Goal: Information Seeking & Learning: Learn about a topic

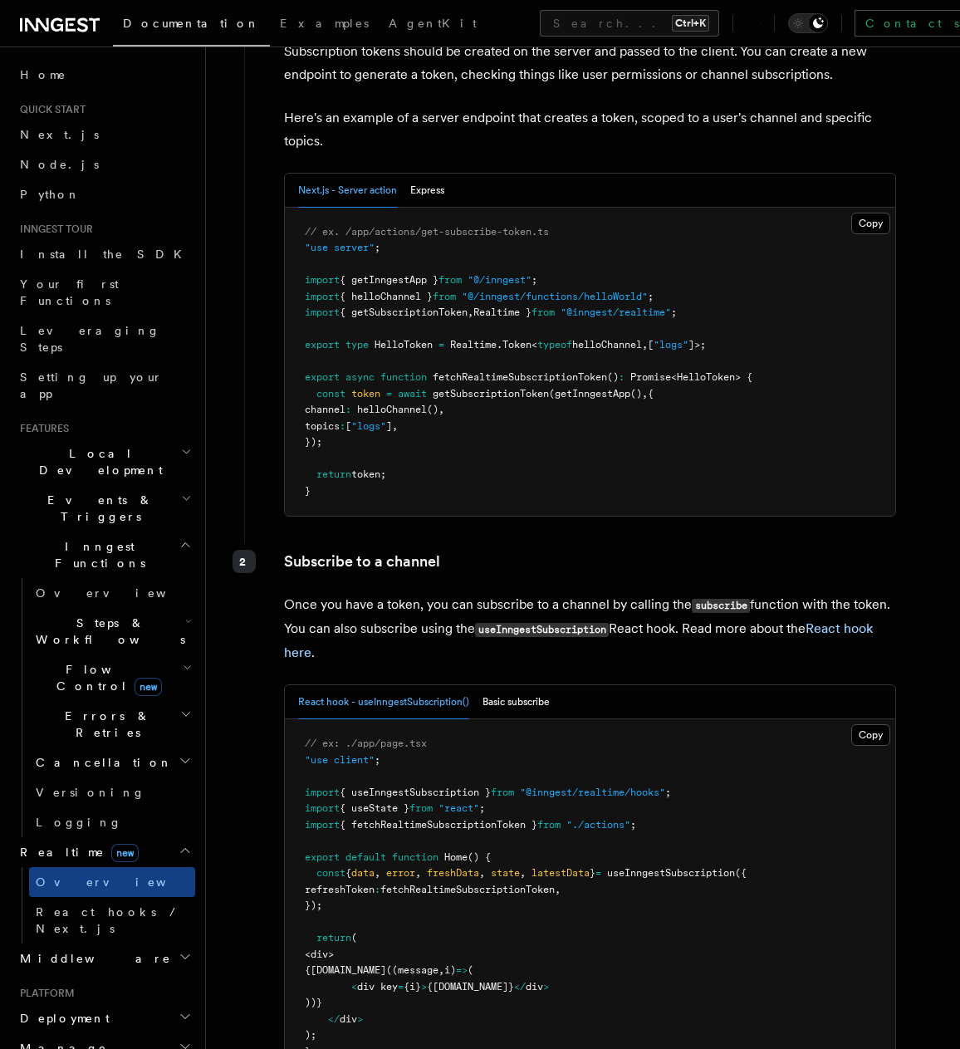
click at [721, 371] on span "HelloToken" at bounding box center [706, 377] width 58 height 12
drag, startPoint x: 471, startPoint y: 387, endPoint x: 473, endPoint y: 402, distance: 15.1
click at [470, 399] on pre "// ex. /app/actions/get-subscribe-token.ts "use server" ; import { getInngestAp…" at bounding box center [590, 362] width 610 height 309
click at [476, 403] on pre "// ex. /app/actions/get-subscribe-token.ts "use server" ; import { getInngestAp…" at bounding box center [590, 362] width 610 height 309
drag, startPoint x: 513, startPoint y: 405, endPoint x: 447, endPoint y: 356, distance: 82.5
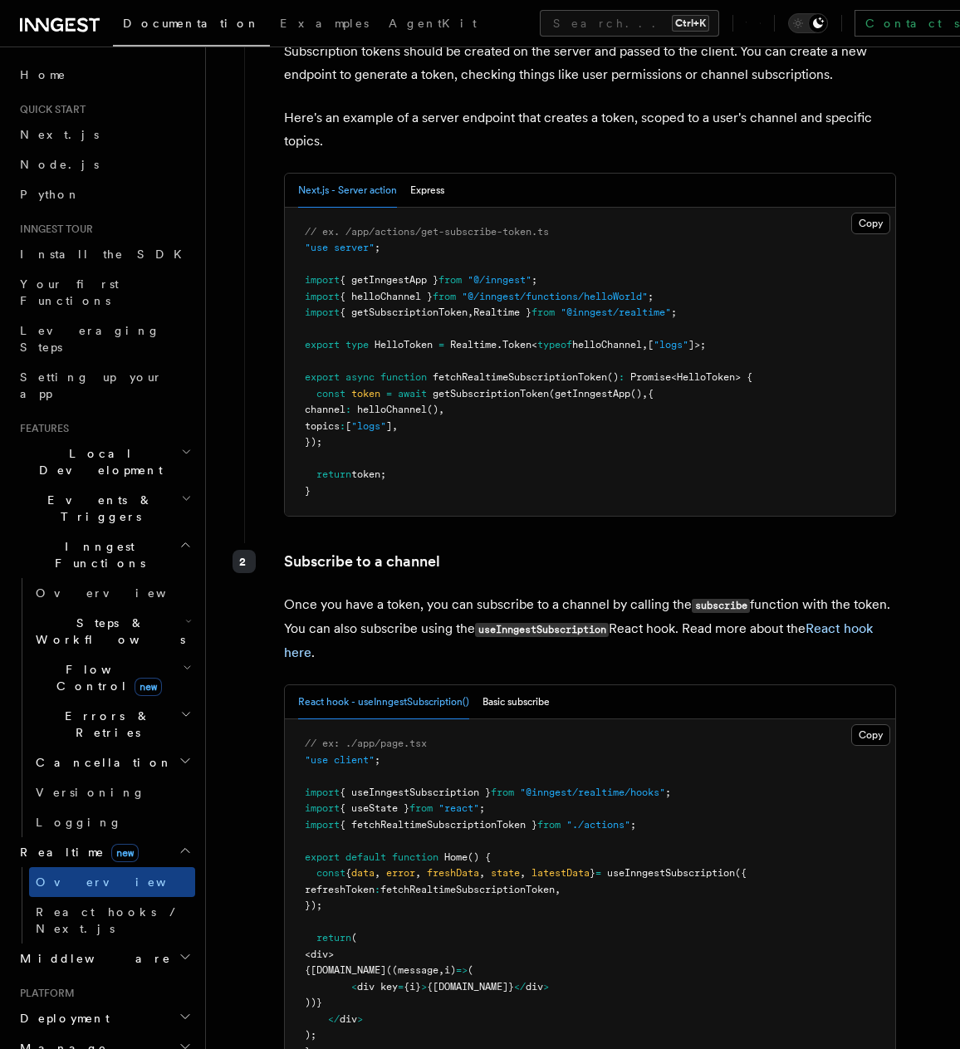
click at [447, 356] on pre "// ex. /app/actions/get-subscribe-token.ts "use server" ; import { getInngestAp…" at bounding box center [590, 362] width 610 height 309
click at [447, 388] on span "getSubscriptionToken" at bounding box center [491, 394] width 116 height 12
drag, startPoint x: 430, startPoint y: 384, endPoint x: 340, endPoint y: 363, distance: 92.0
click at [298, 351] on pre "// ex. /app/actions/get-subscribe-token.ts "use server" ; import { getInngestAp…" at bounding box center [590, 362] width 610 height 309
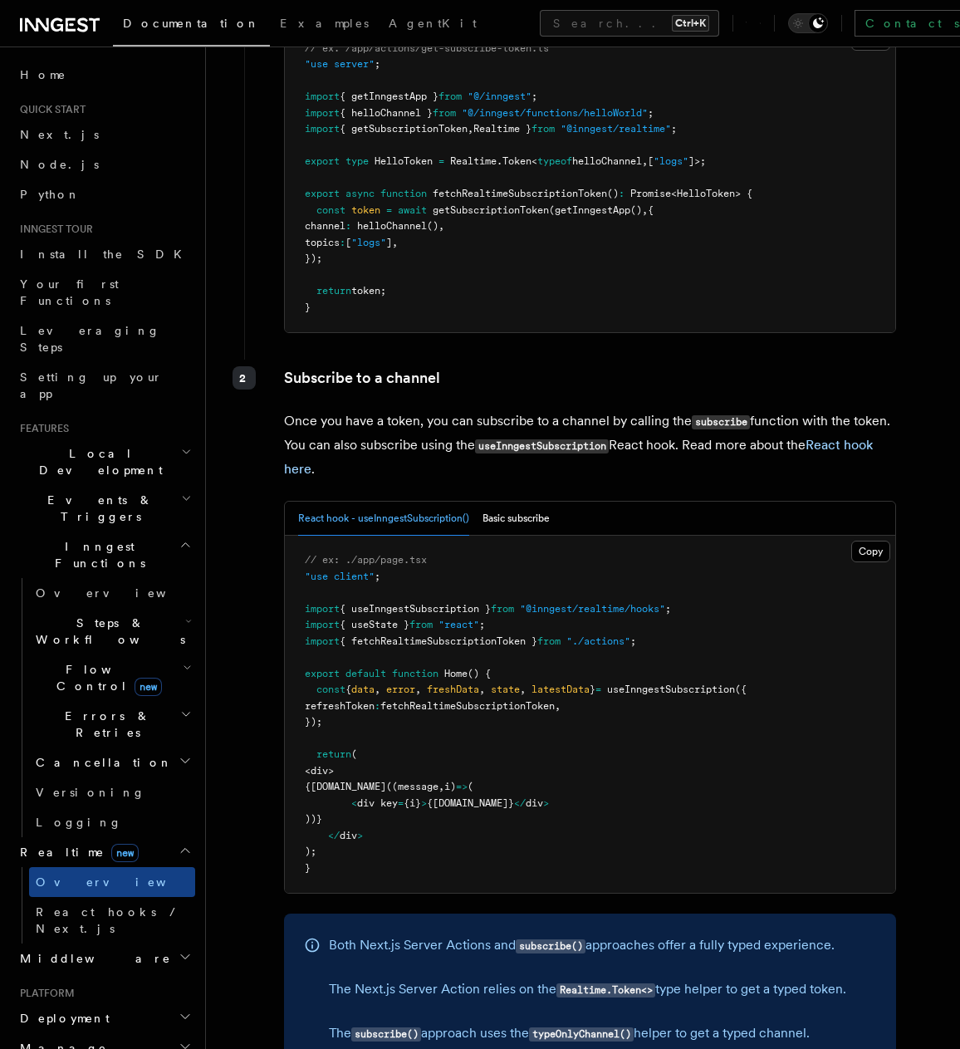
scroll to position [2452, 0]
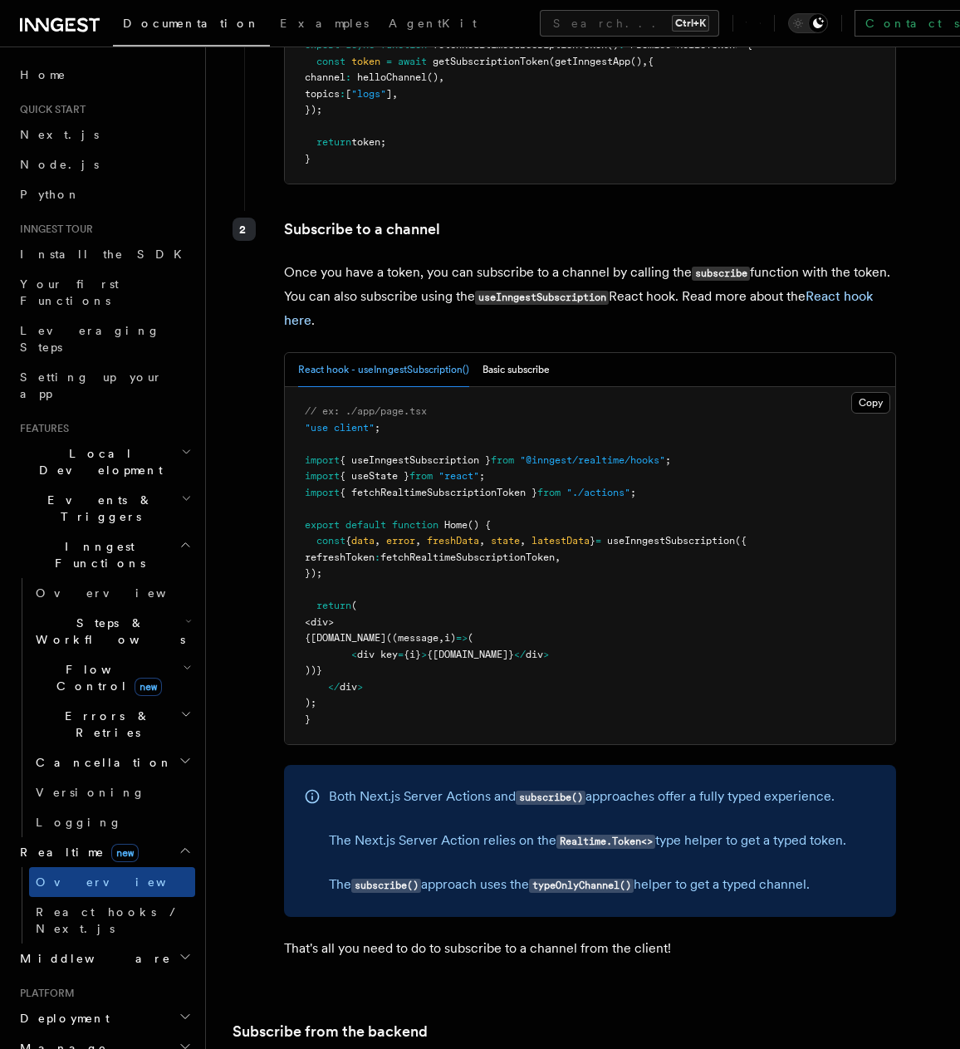
drag, startPoint x: 335, startPoint y: 532, endPoint x: 306, endPoint y: 508, distance: 38.4
click at [306, 508] on pre "// ex: ./app/page.tsx "use client" ; import { useInngestSubscription } from "@i…" at bounding box center [590, 565] width 610 height 357
click at [520, 526] on pre "// ex: ./app/page.tsx "use client" ; import { useInngestSubscription } from "@i…" at bounding box center [590, 565] width 610 height 357
click at [550, 551] on span "fetchRealtimeSubscriptionToken" at bounding box center [467, 557] width 174 height 12
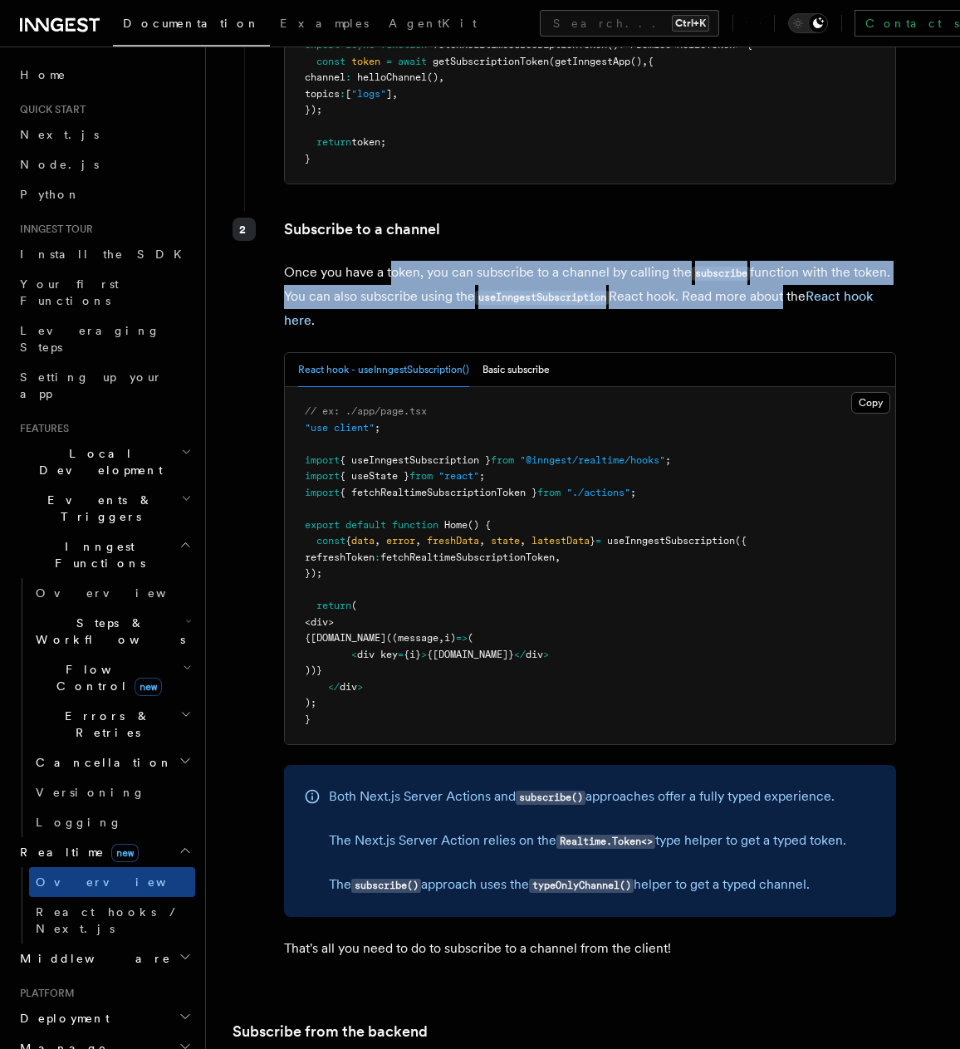
drag, startPoint x: 392, startPoint y: 236, endPoint x: 785, endPoint y: 261, distance: 394.3
click at [785, 261] on p "Once you have a token, you can subscribe to a channel by calling the subscribe …" at bounding box center [590, 296] width 612 height 71
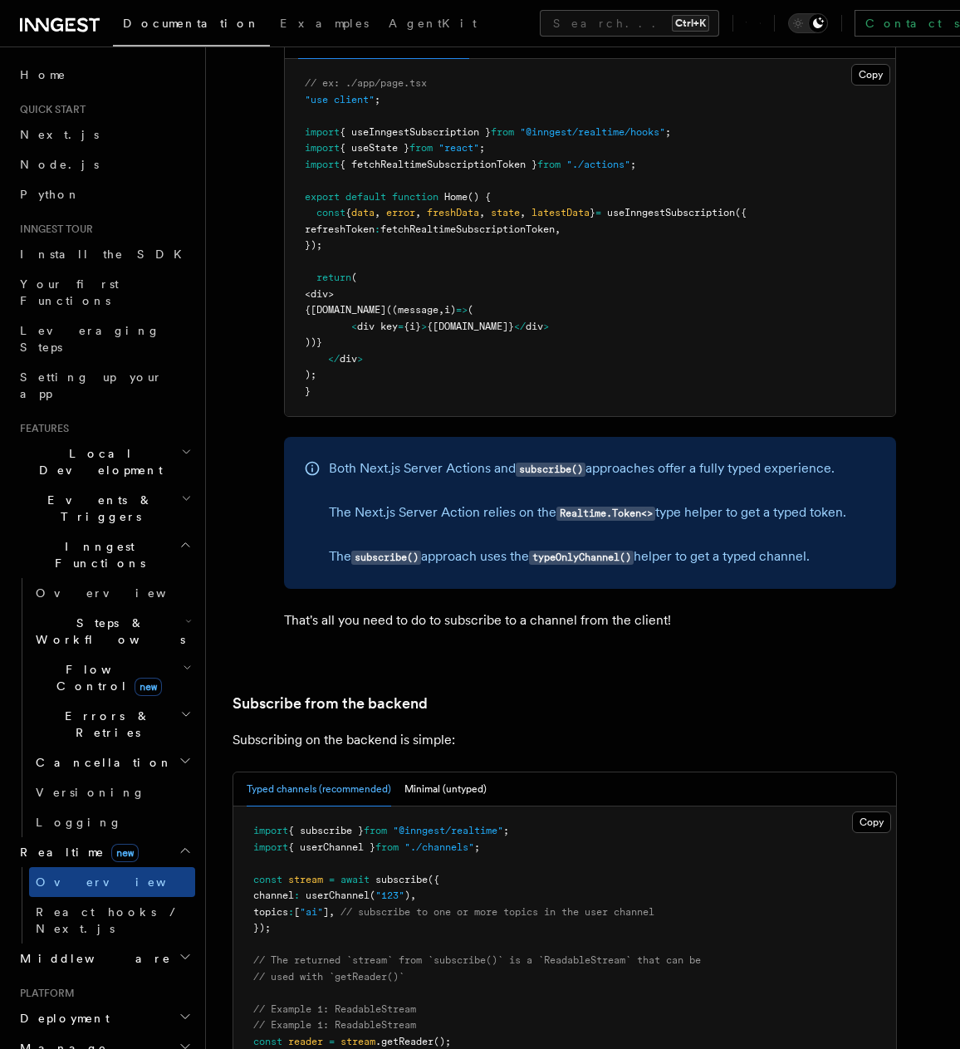
scroll to position [2784, 0]
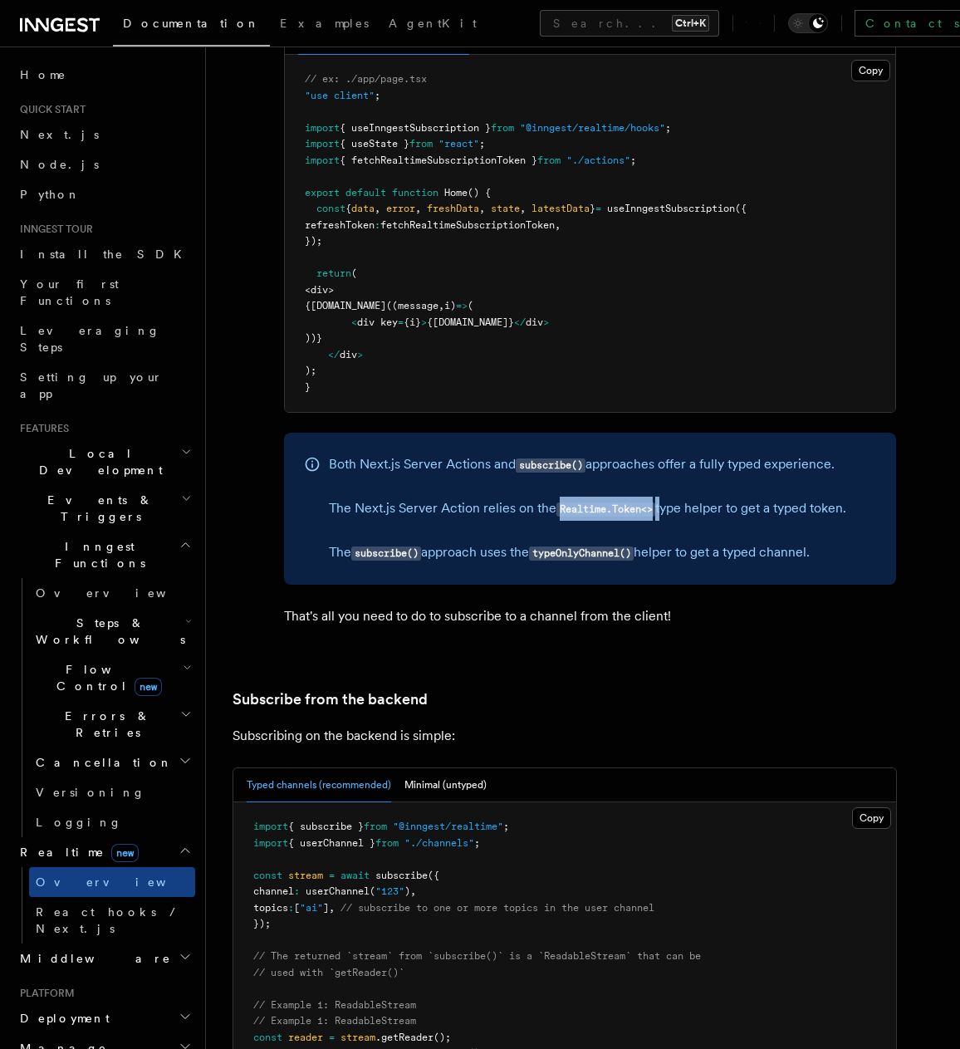
drag, startPoint x: 565, startPoint y: 476, endPoint x: 660, endPoint y: 475, distance: 94.6
click at [660, 496] on p "The Next.js Server Action relies on the Realtime.Token<> type helper to get a t…" at bounding box center [587, 508] width 517 height 24
click at [653, 540] on p "The subscribe() approach uses the typeOnlyChannel() helper to get a typed chann…" at bounding box center [587, 552] width 517 height 24
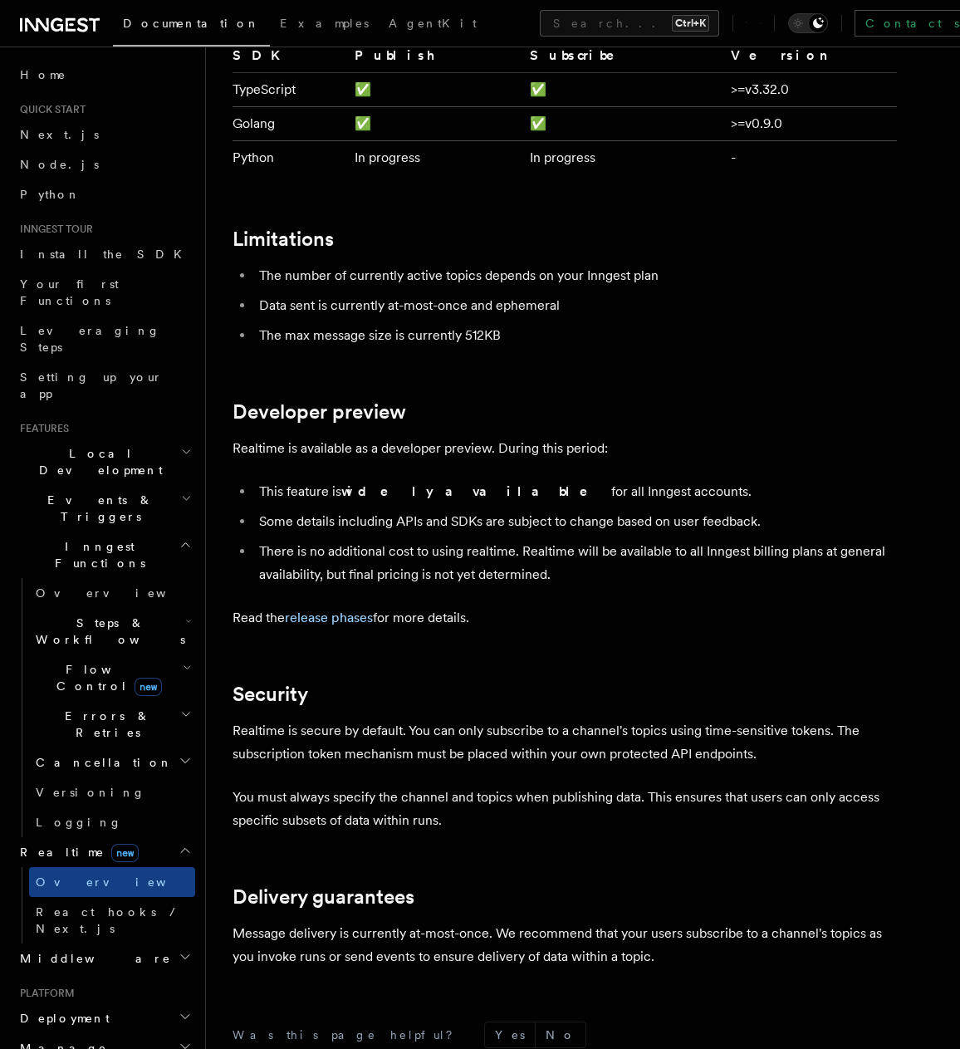
scroll to position [5108, 0]
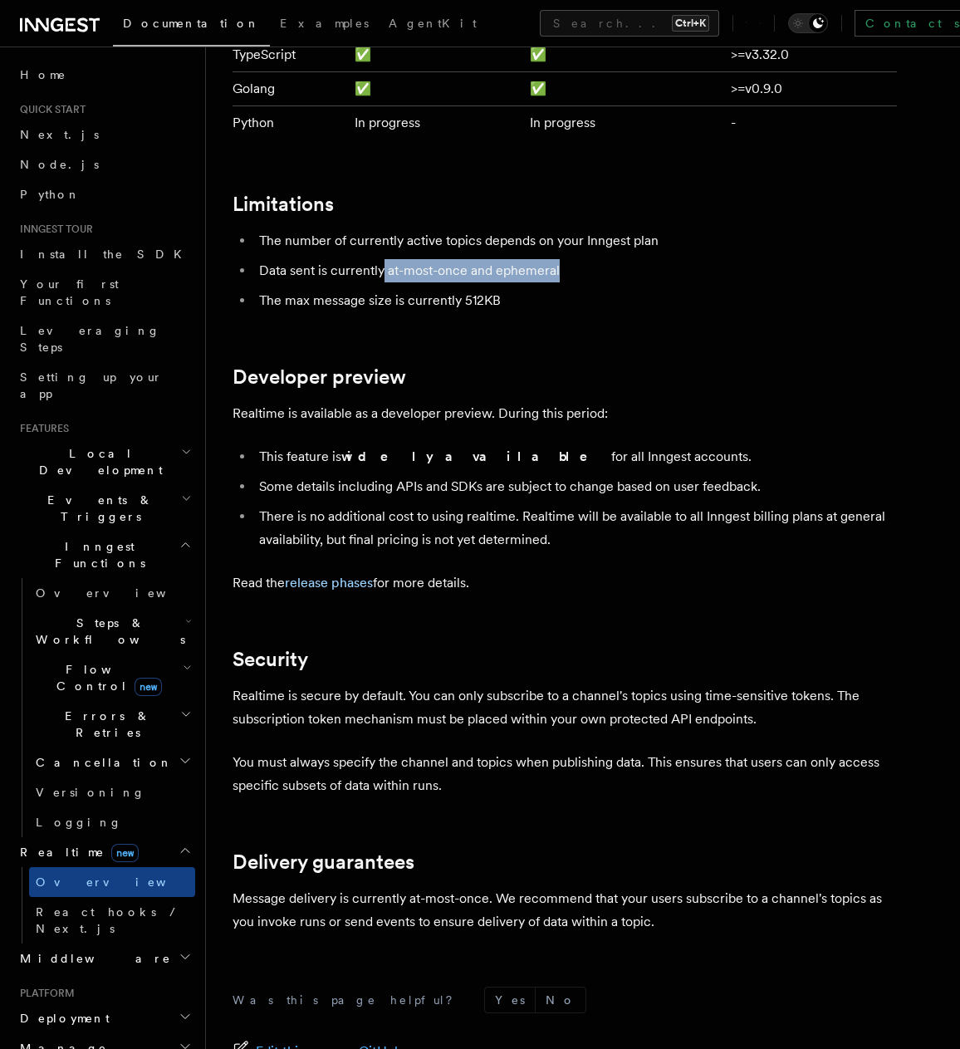
drag, startPoint x: 384, startPoint y: 237, endPoint x: 585, endPoint y: 234, distance: 201.8
click at [585, 259] on li "Data sent is currently at-most-once and ephemeral" at bounding box center [575, 270] width 643 height 23
drag, startPoint x: 585, startPoint y: 234, endPoint x: 395, endPoint y: 233, distance: 190.1
click at [395, 259] on li "Data sent is currently at-most-once and ephemeral" at bounding box center [575, 270] width 643 height 23
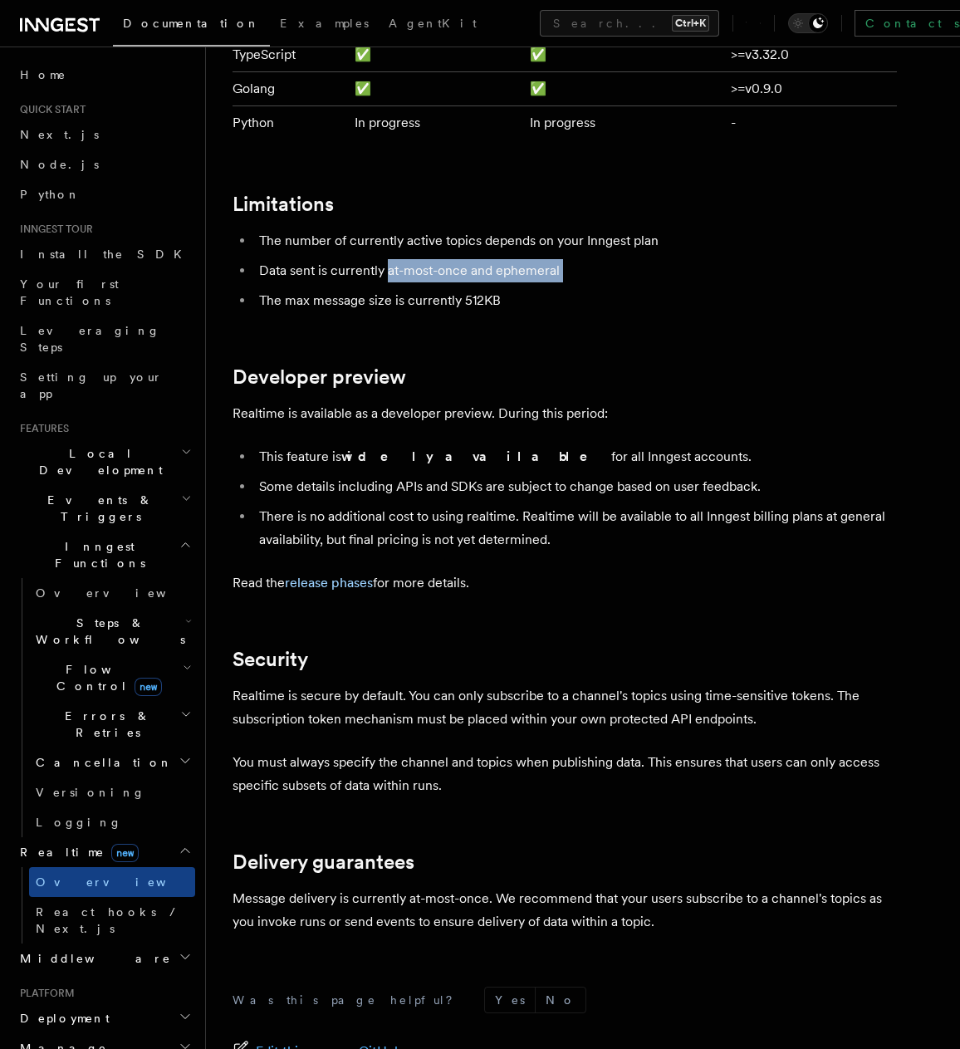
click at [394, 259] on li "Data sent is currently at-most-once and ephemeral" at bounding box center [575, 270] width 643 height 23
click at [393, 259] on li "Data sent is currently at-most-once and ephemeral" at bounding box center [575, 270] width 643 height 23
drag, startPoint x: 389, startPoint y: 233, endPoint x: 466, endPoint y: 238, distance: 76.5
click at [466, 259] on li "Data sent is currently at-most-once and ephemeral" at bounding box center [575, 270] width 643 height 23
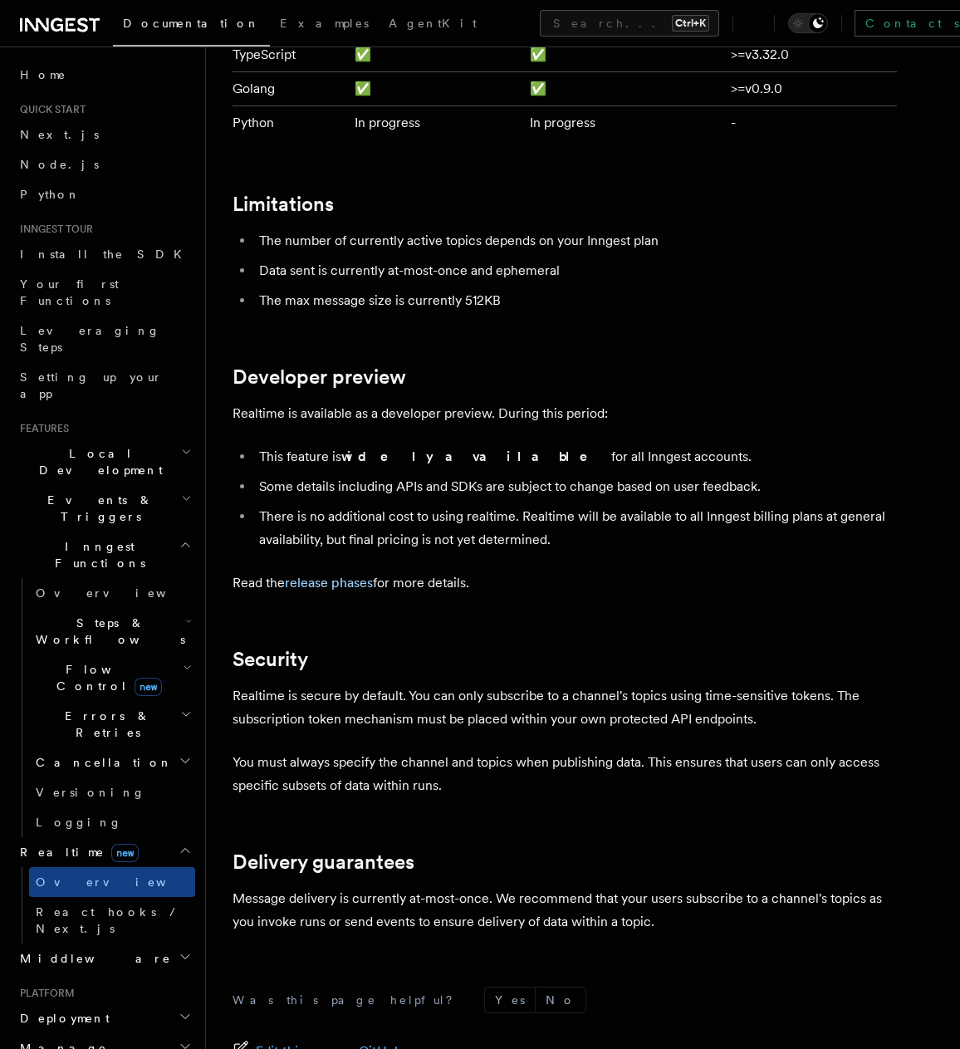
click at [461, 445] on li "This feature is widely available for all Inngest accounts." at bounding box center [575, 456] width 643 height 23
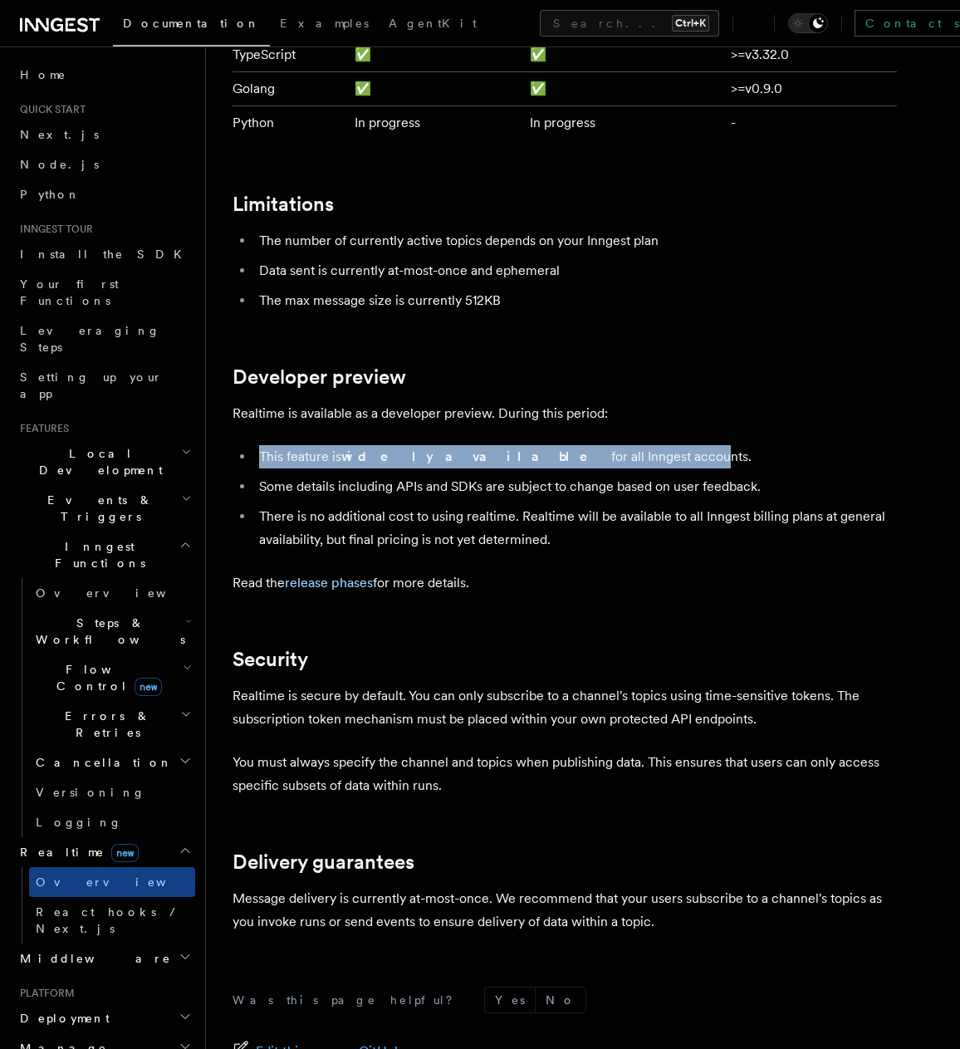
drag, startPoint x: 260, startPoint y: 416, endPoint x: 558, endPoint y: 418, distance: 298.1
click at [558, 445] on li "This feature is widely available for all Inngest accounts." at bounding box center [575, 456] width 643 height 23
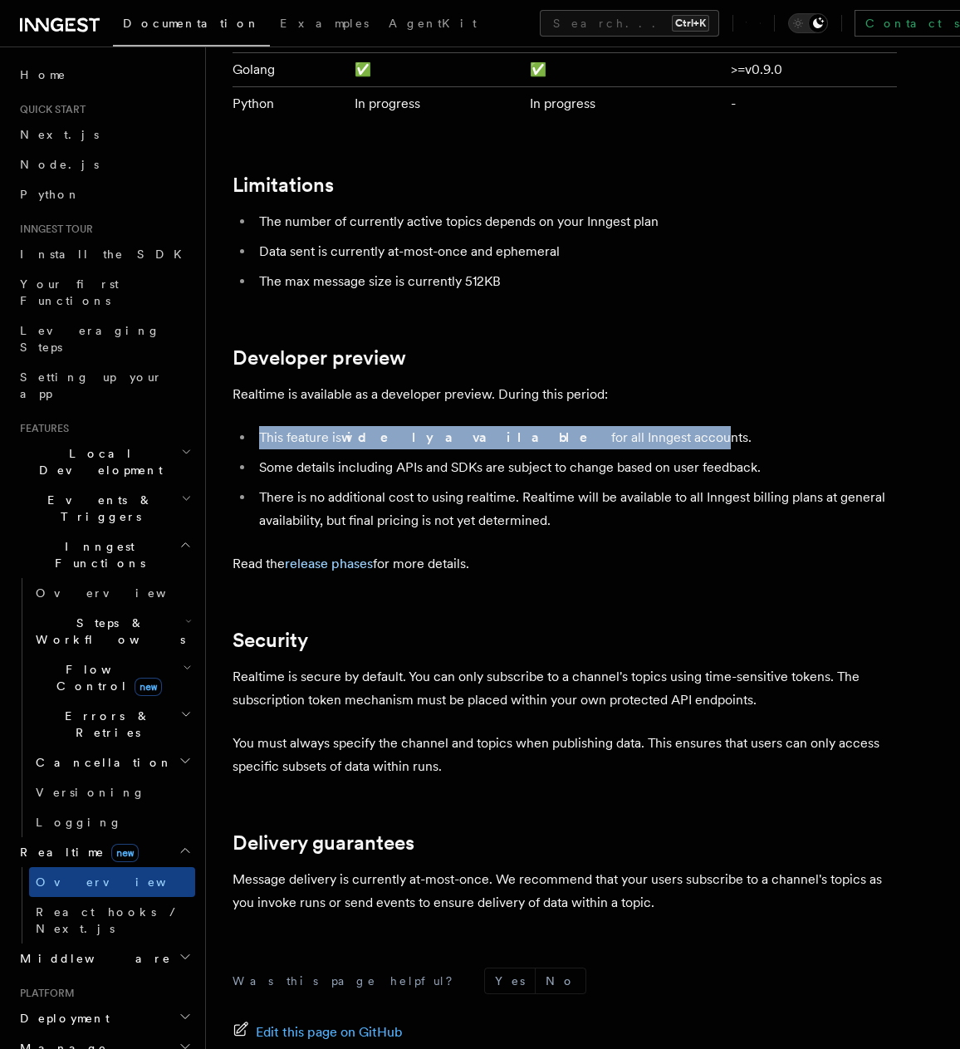
scroll to position [5191, 0]
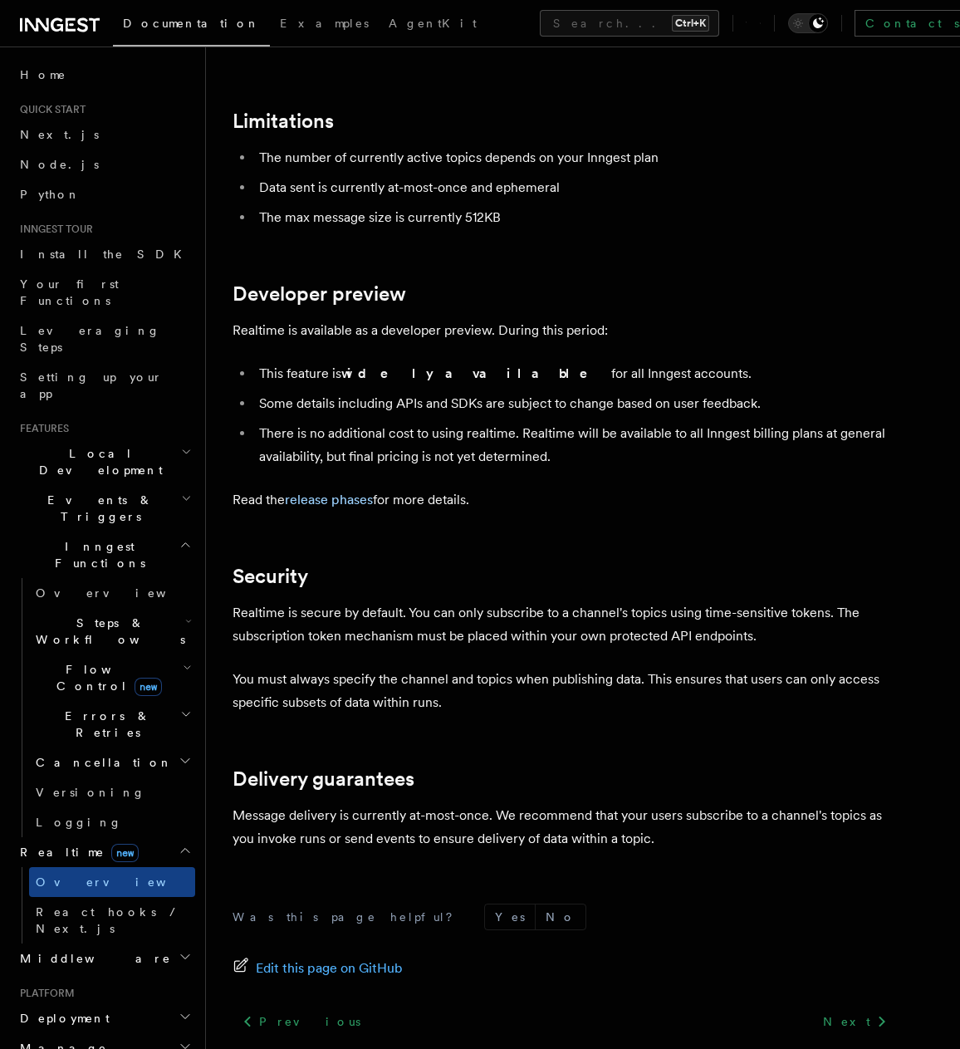
click at [565, 667] on p "You must always specify the channel and topics when publishing data. This ensur…" at bounding box center [564, 690] width 664 height 46
click at [134, 677] on span "new" at bounding box center [147, 686] width 27 height 18
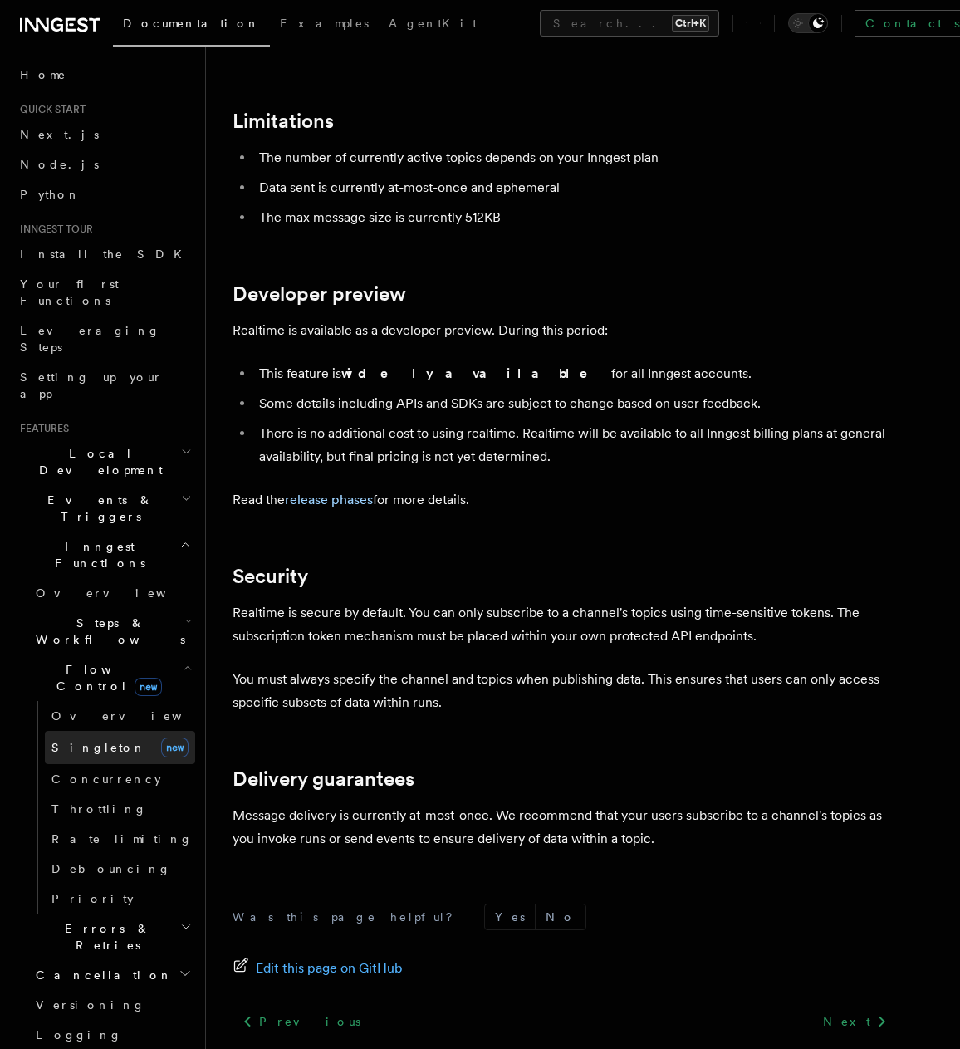
click at [127, 731] on link "Singleton new" at bounding box center [120, 747] width 150 height 33
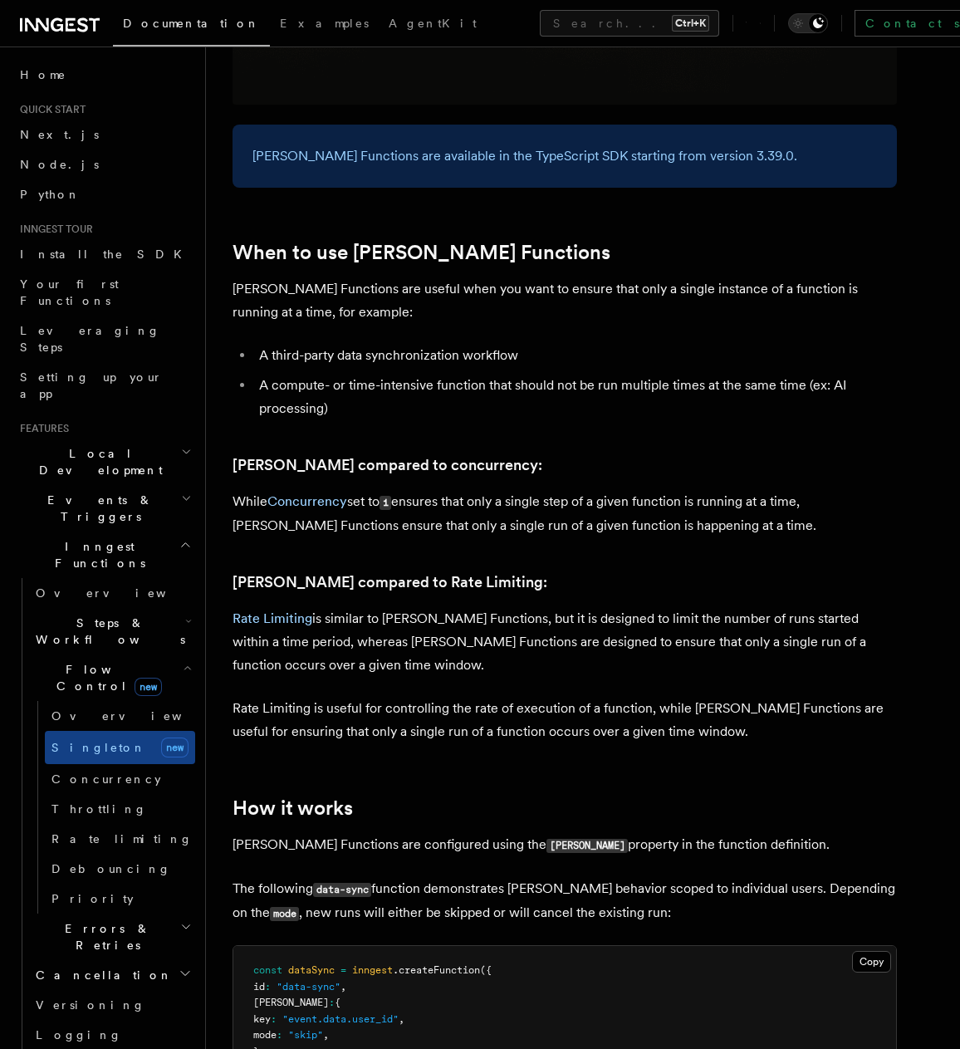
scroll to position [581, 0]
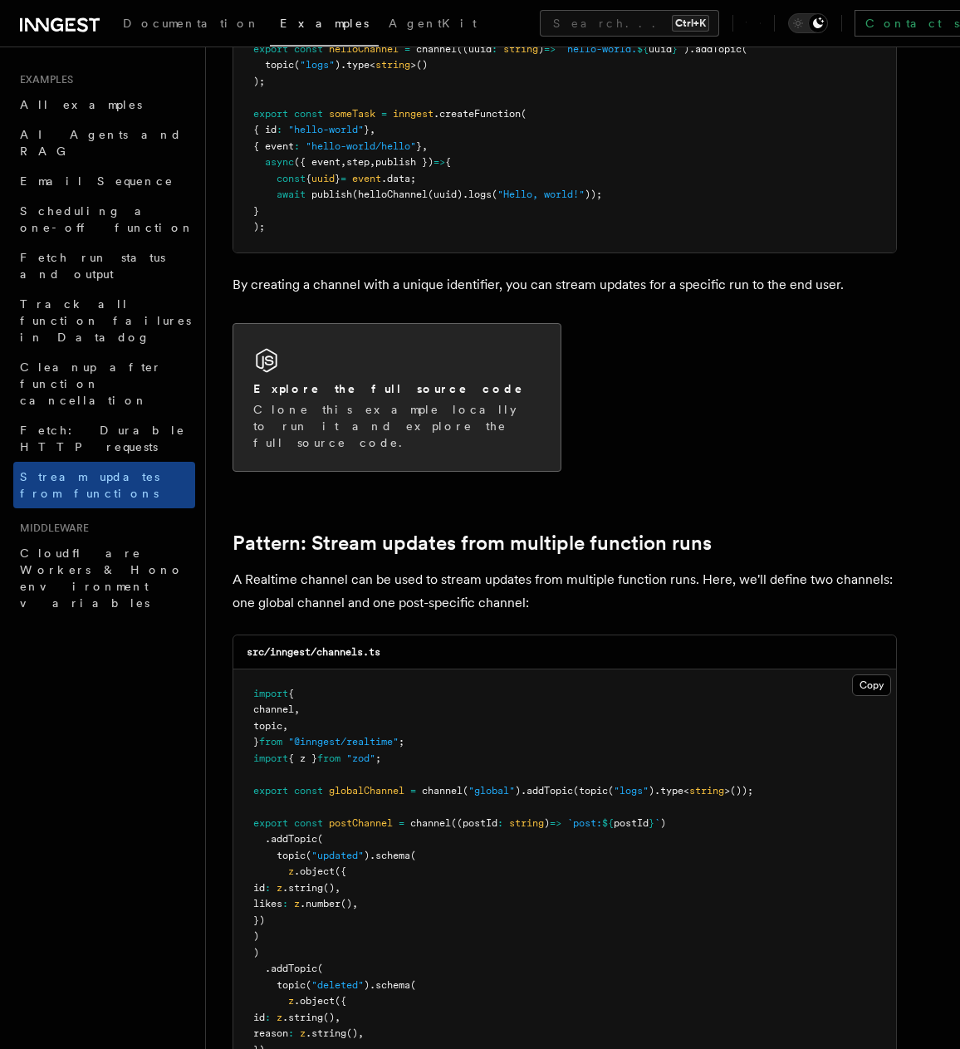
scroll to position [1079, 0]
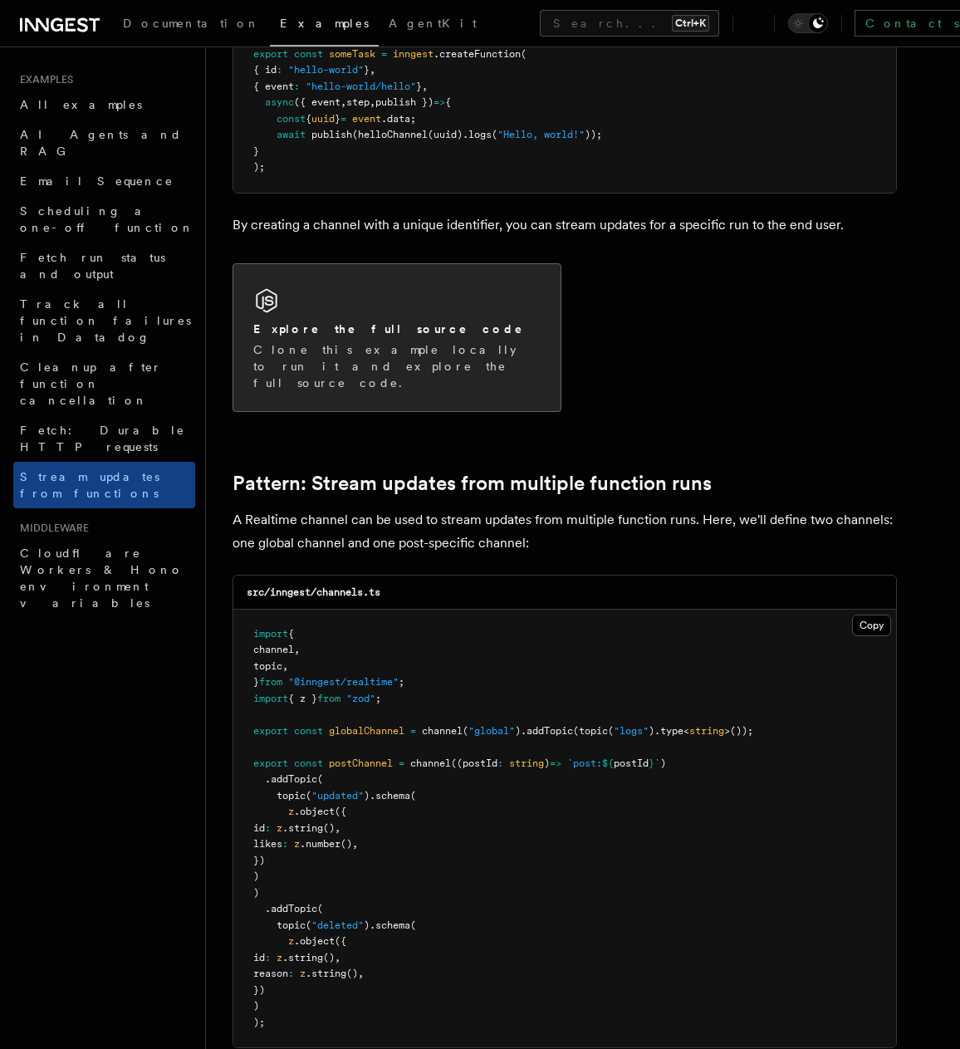
click at [527, 341] on p "Clone this example locally to run it and explore the full source code." at bounding box center [396, 366] width 287 height 50
